Goal: Task Accomplishment & Management: Use online tool/utility

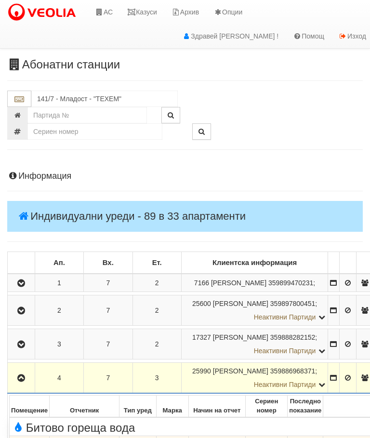
scroll to position [417, 0]
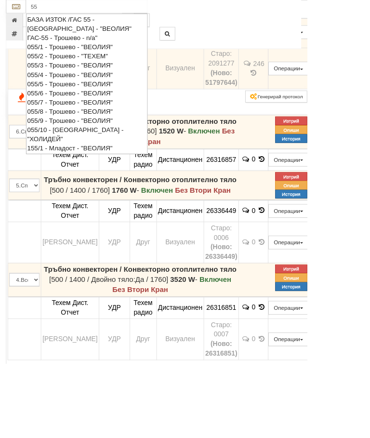
click at [39, 96] on div "055/5 - Трошево - "ВЕОЛИЯ"" at bounding box center [105, 100] width 144 height 11
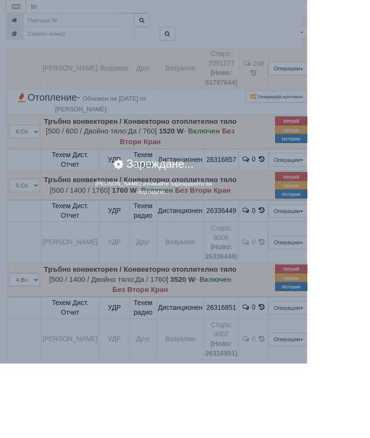
type input "055/5 - Трошево - "ВЕОЛИЯ""
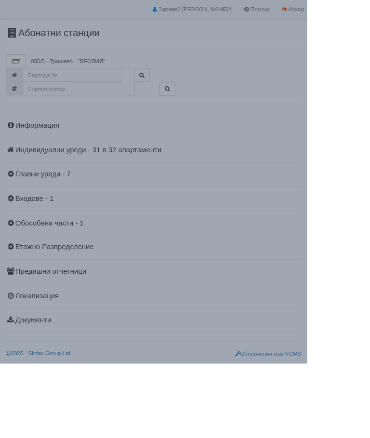
scroll to position [0, 0]
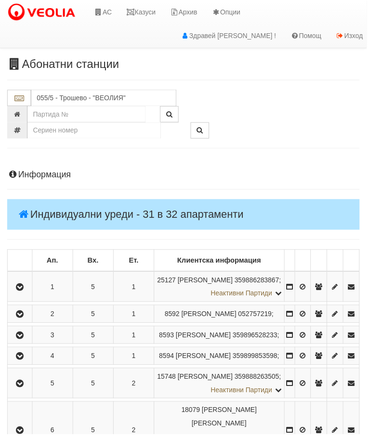
click at [21, 342] on icon "button" at bounding box center [20, 338] width 12 height 7
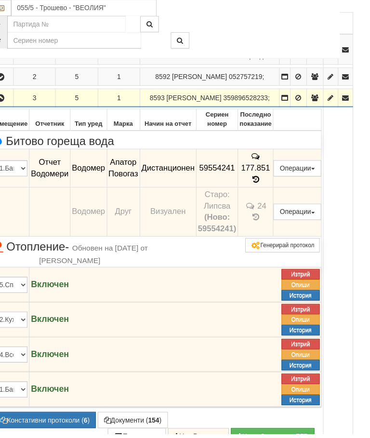
scroll to position [239, 24]
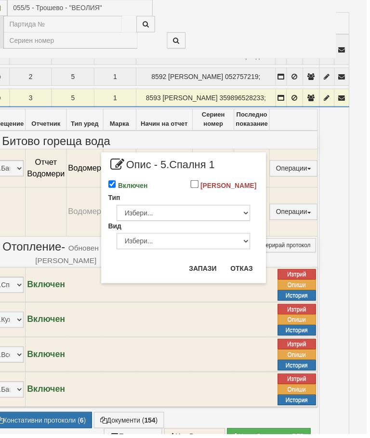
click at [117, 185] on input "Включен" at bounding box center [113, 186] width 8 height 8
checkbox input "false"
click at [206, 276] on button "Запази" at bounding box center [205, 270] width 40 height 15
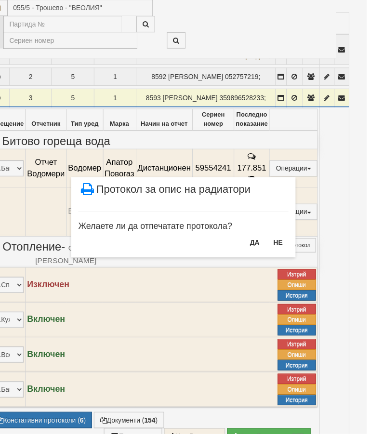
click at [278, 246] on button "НЕ" at bounding box center [281, 244] width 21 height 15
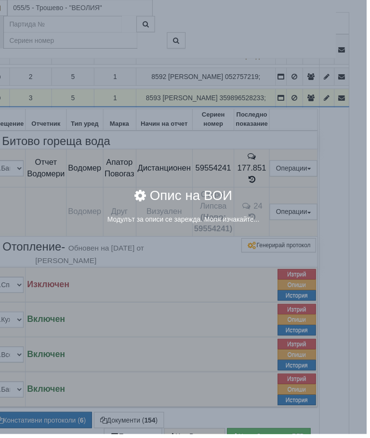
click at [356, 319] on div "× Опис на ВОИ Модулът за описи се зарежда. Моля изчакайте..." at bounding box center [185, 219] width 370 height 438
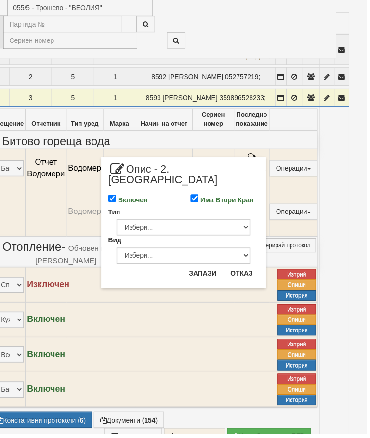
click at [118, 196] on input "Включен" at bounding box center [113, 200] width 8 height 8
checkbox input "false"
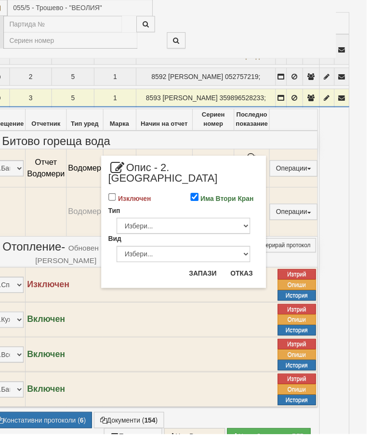
click at [203, 268] on button "Запази" at bounding box center [205, 275] width 40 height 15
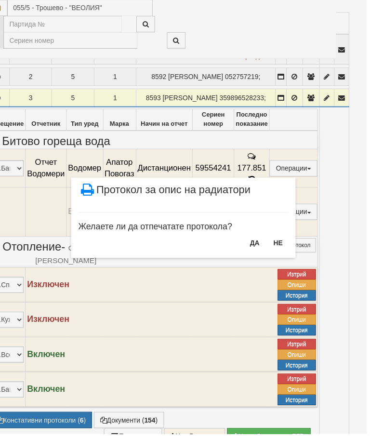
click at [285, 243] on button "НЕ" at bounding box center [281, 245] width 21 height 15
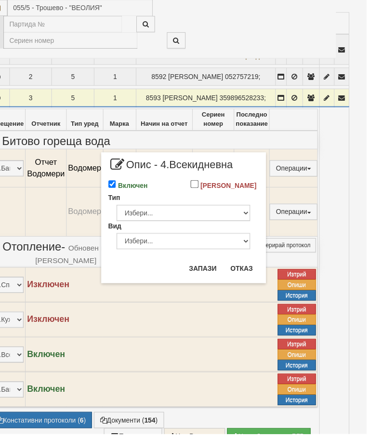
click at [118, 190] on input "Включен" at bounding box center [113, 186] width 8 height 8
checkbox input "false"
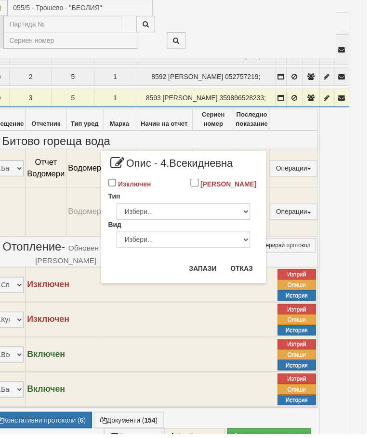
click at [207, 272] on button "Запази" at bounding box center [205, 270] width 40 height 15
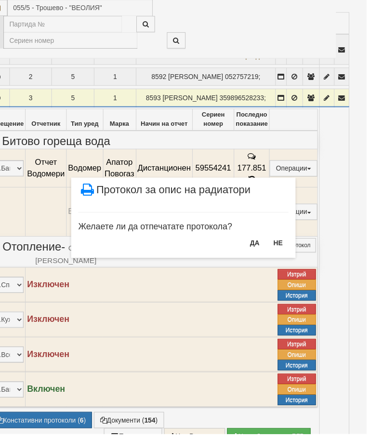
click at [290, 248] on button "НЕ" at bounding box center [281, 245] width 21 height 15
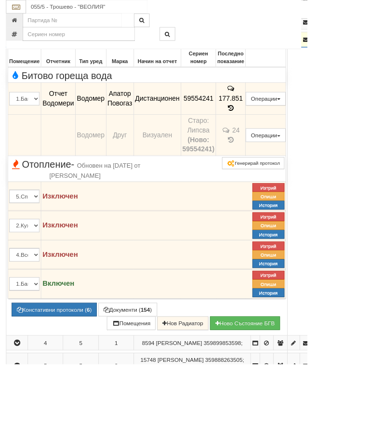
scroll to position [296, 0]
